Goal: Task Accomplishment & Management: Manage account settings

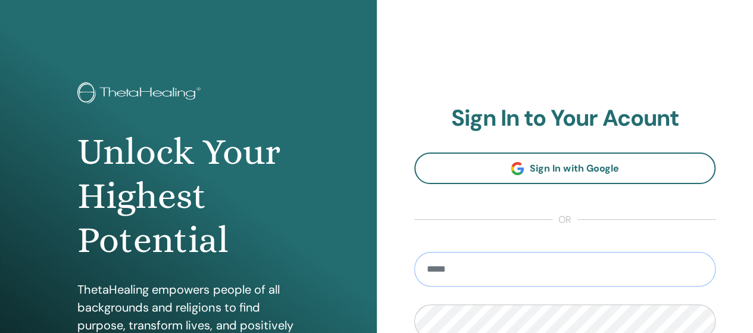
click at [589, 261] on input "email" at bounding box center [565, 269] width 302 height 35
type input "**********"
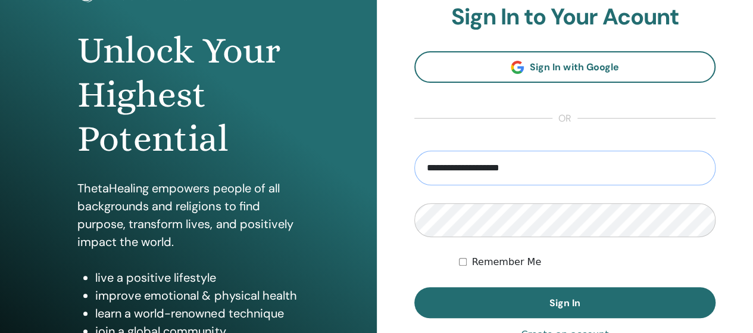
scroll to position [103, 0]
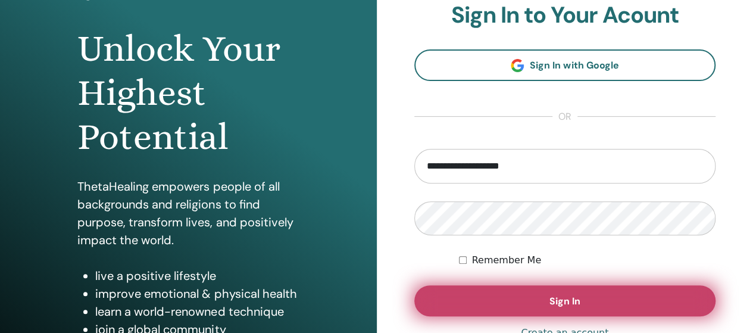
click at [542, 293] on button "Sign In" at bounding box center [565, 300] width 302 height 31
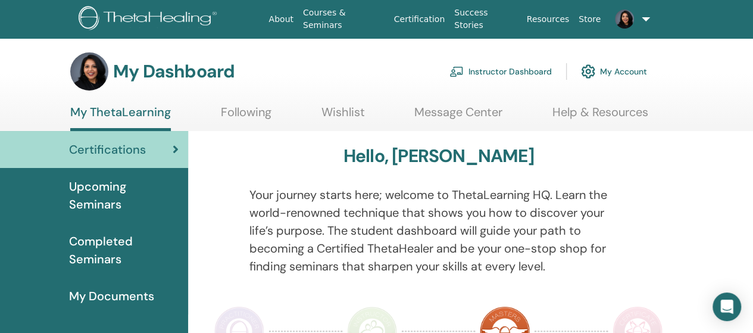
click at [644, 27] on link at bounding box center [629, 19] width 48 height 38
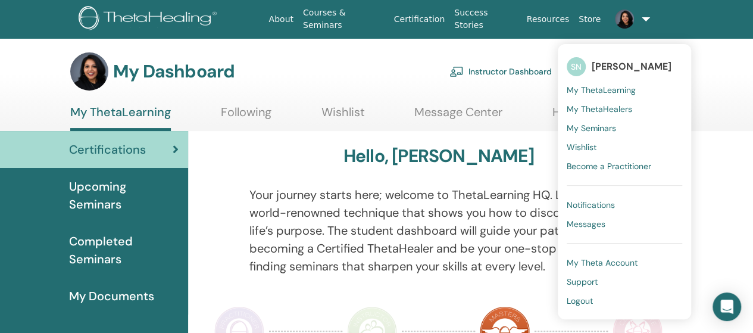
click at [580, 301] on span "Logout" at bounding box center [580, 300] width 26 height 11
